Goal: Use online tool/utility: Use online tool/utility

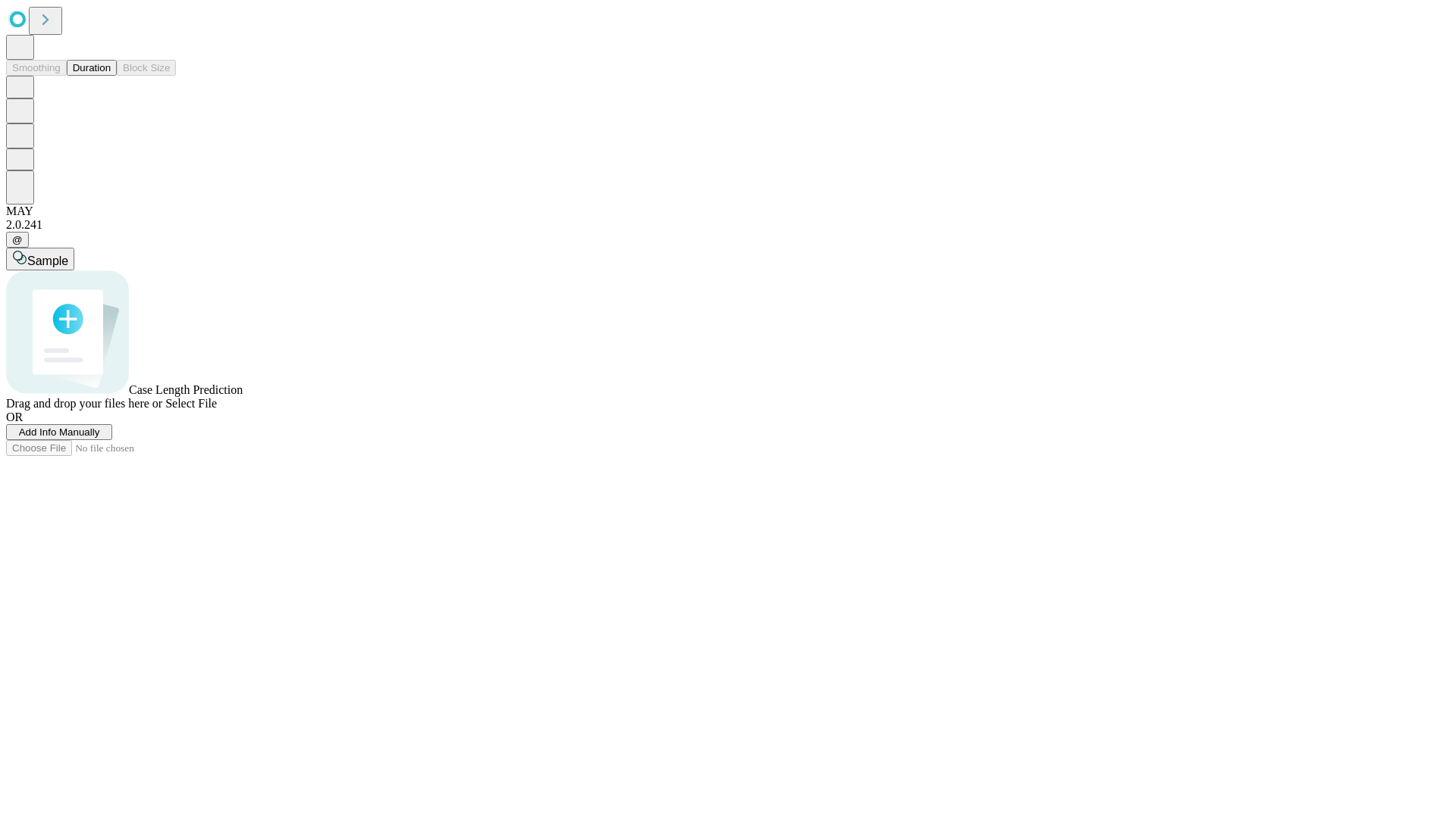
click at [110, 76] on button "Duration" at bounding box center [91, 68] width 50 height 15
click at [68, 255] on span "Sample" at bounding box center [48, 261] width 41 height 13
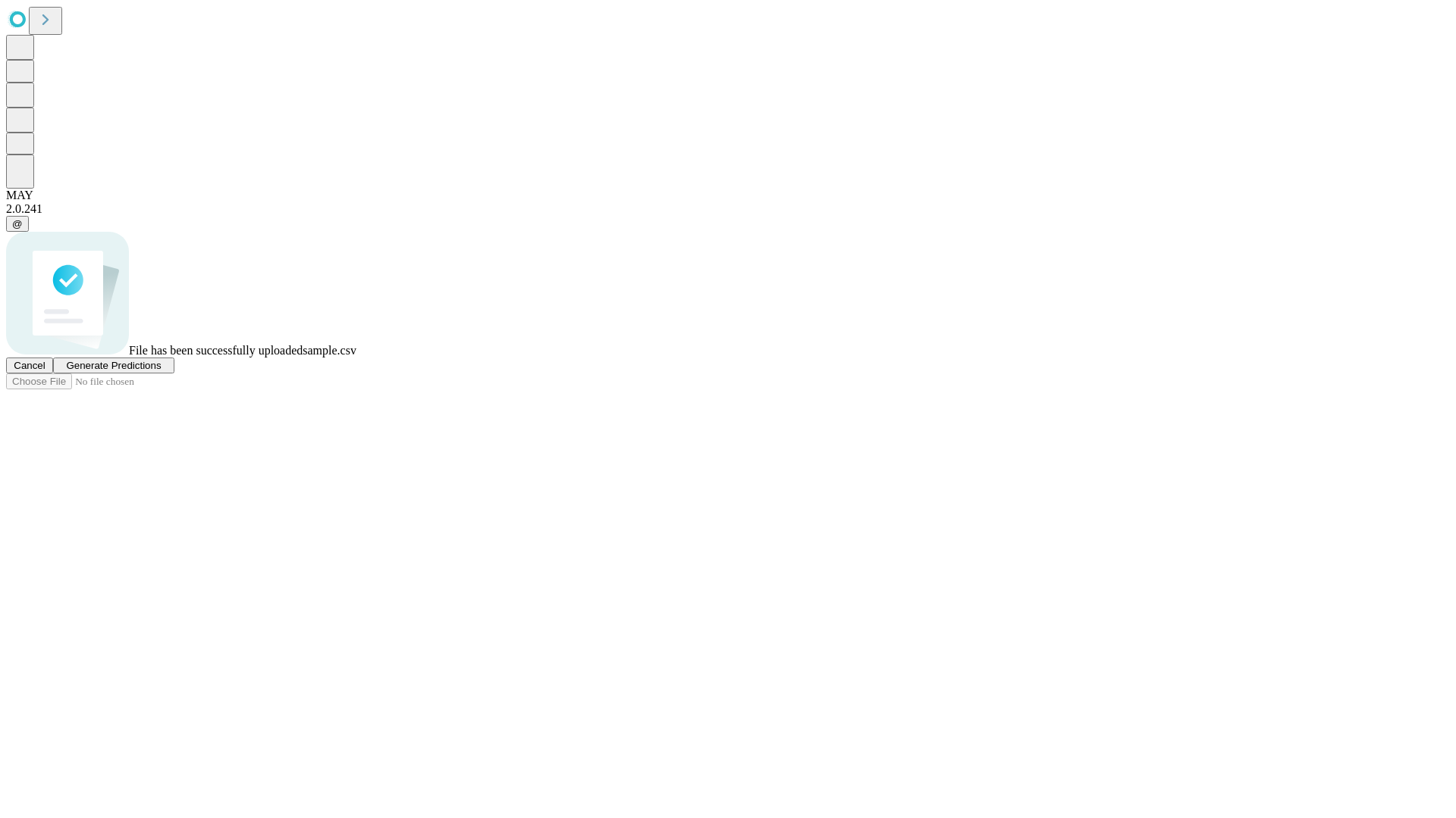
click at [161, 371] on span "Generate Predictions" at bounding box center [114, 365] width 95 height 11
